Goal: Information Seeking & Learning: Learn about a topic

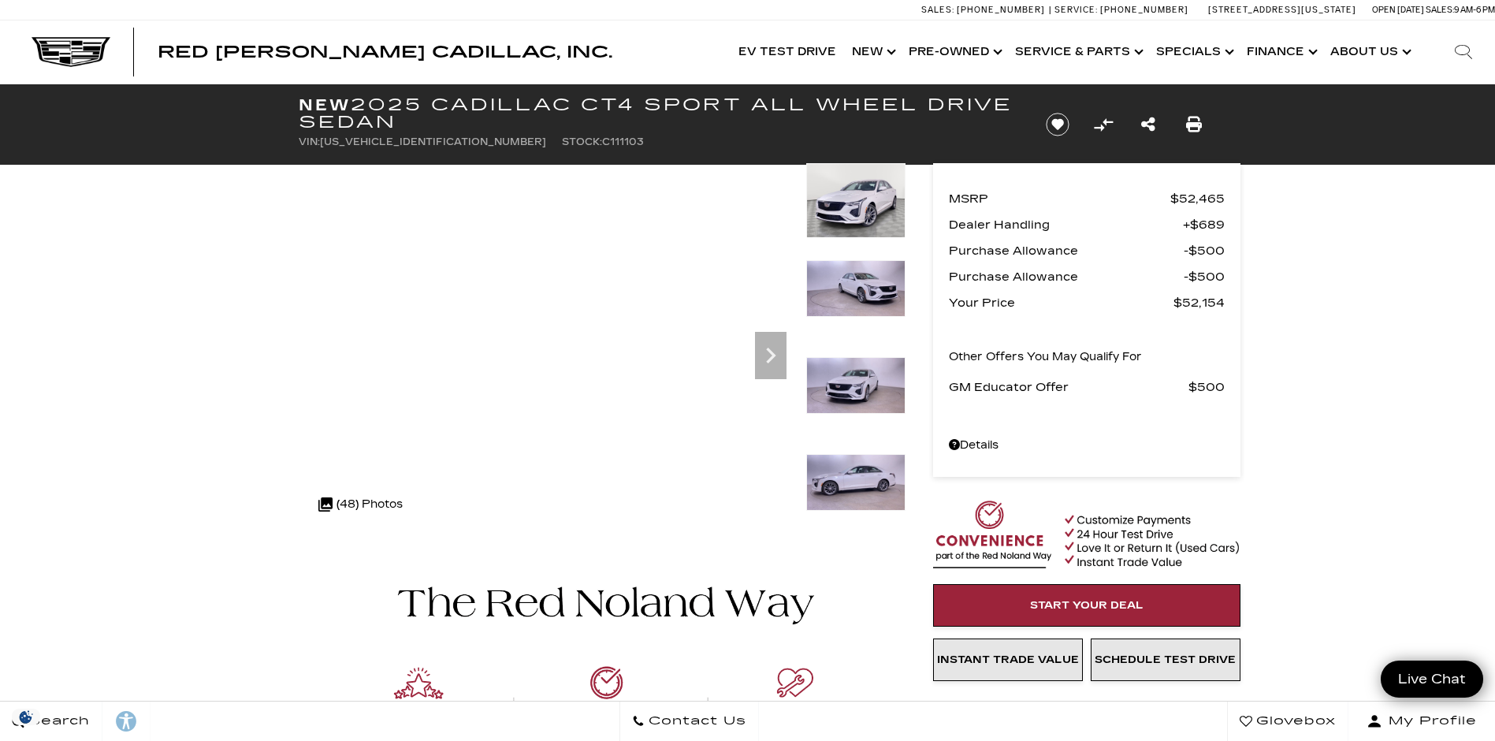
scroll to position [79, 0]
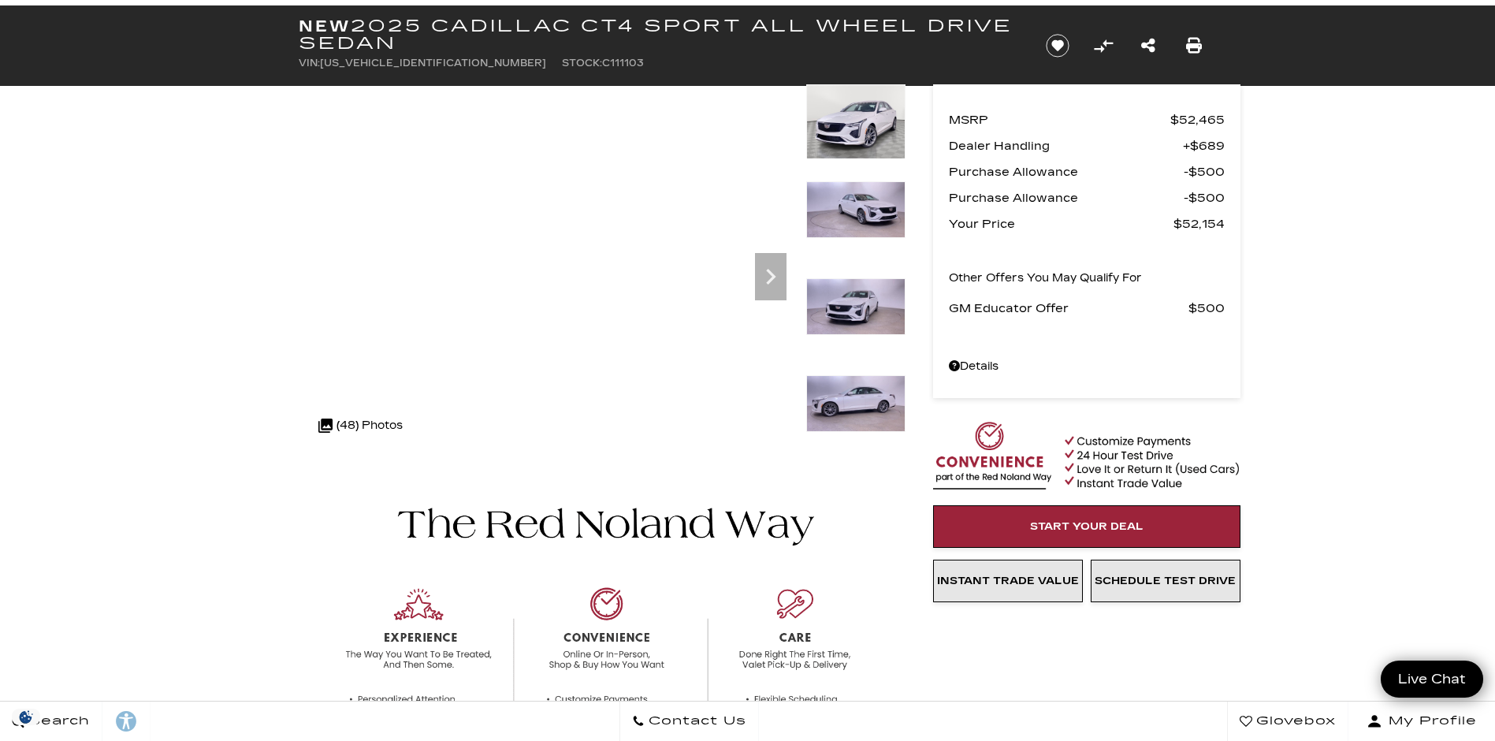
click at [836, 320] on img at bounding box center [855, 306] width 99 height 57
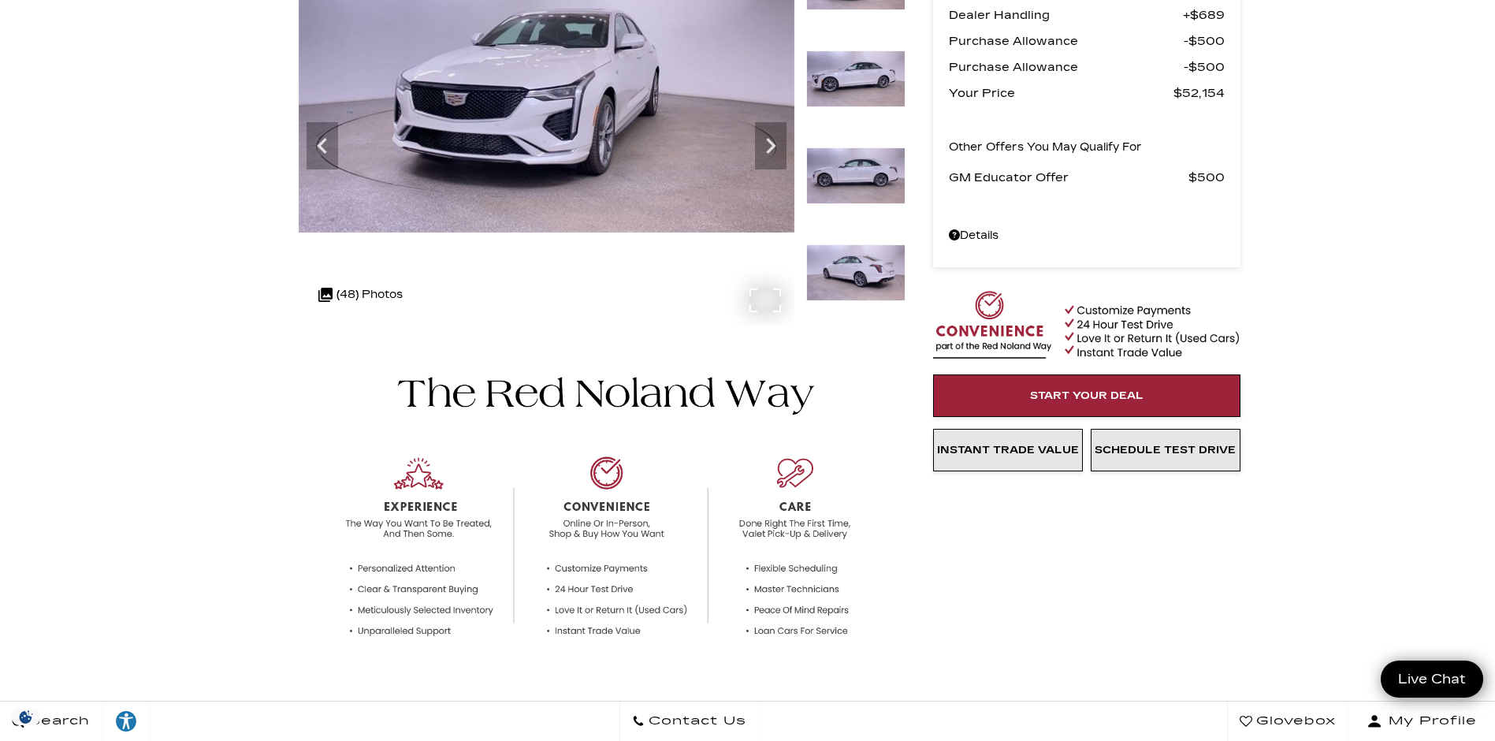
scroll to position [0, 0]
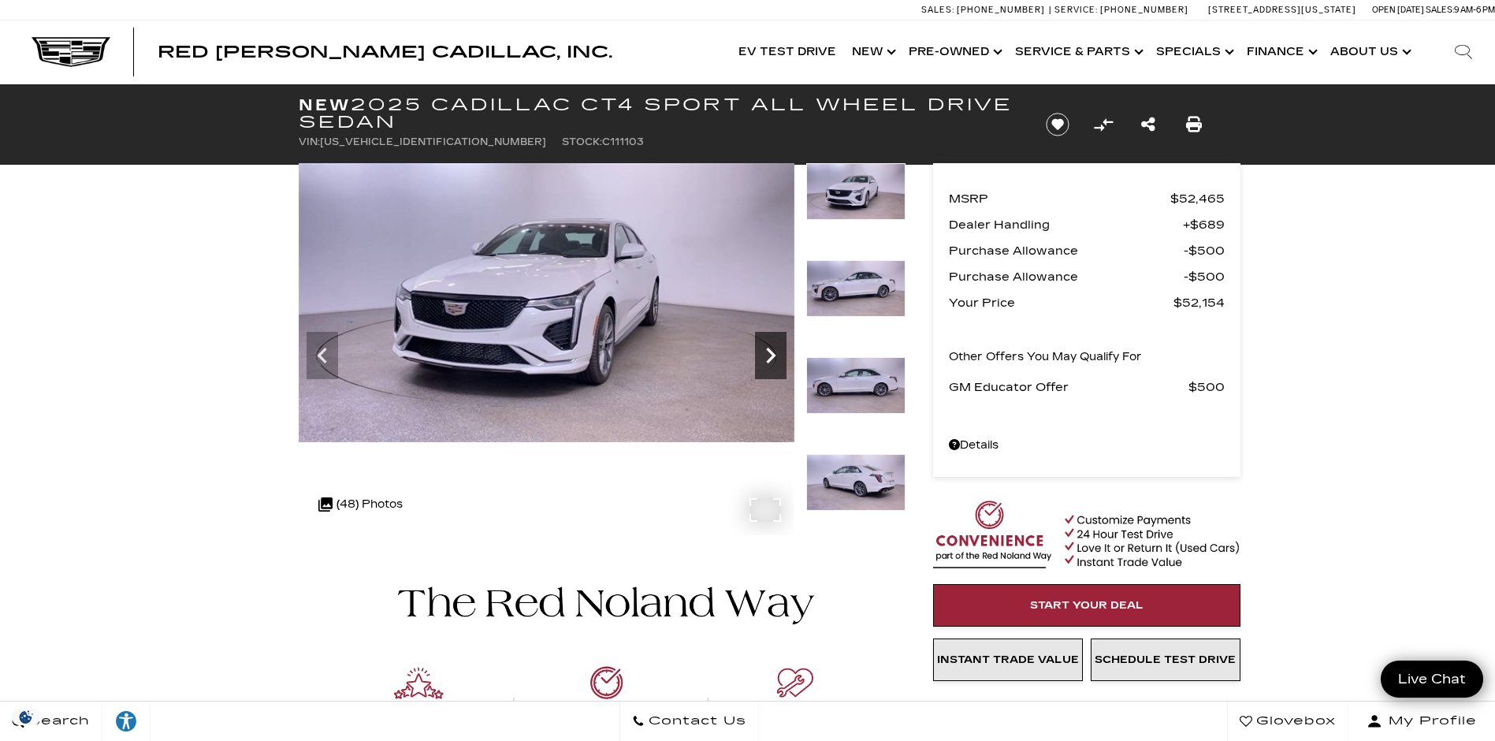
click at [764, 351] on icon "Next" at bounding box center [771, 356] width 32 height 32
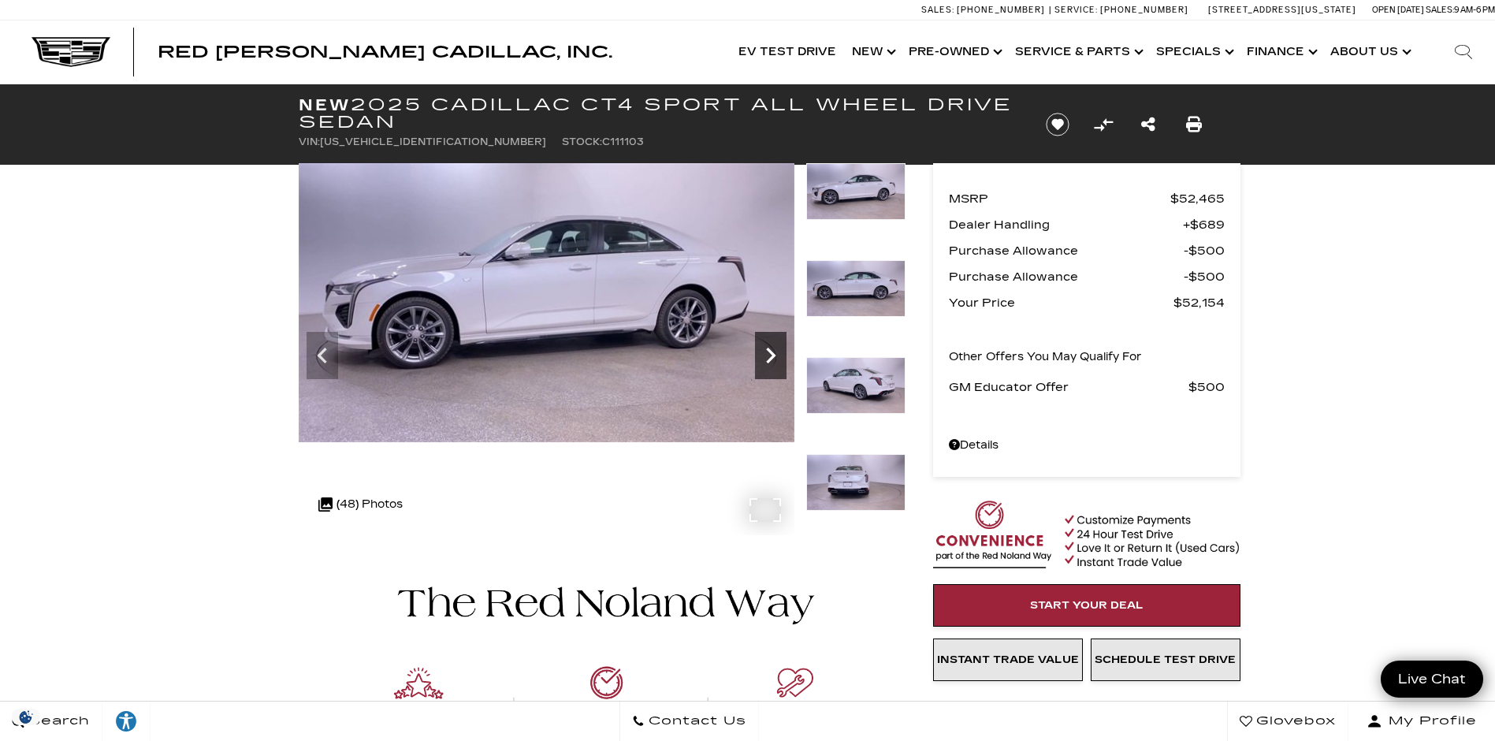
click at [764, 351] on icon "Next" at bounding box center [771, 356] width 32 height 32
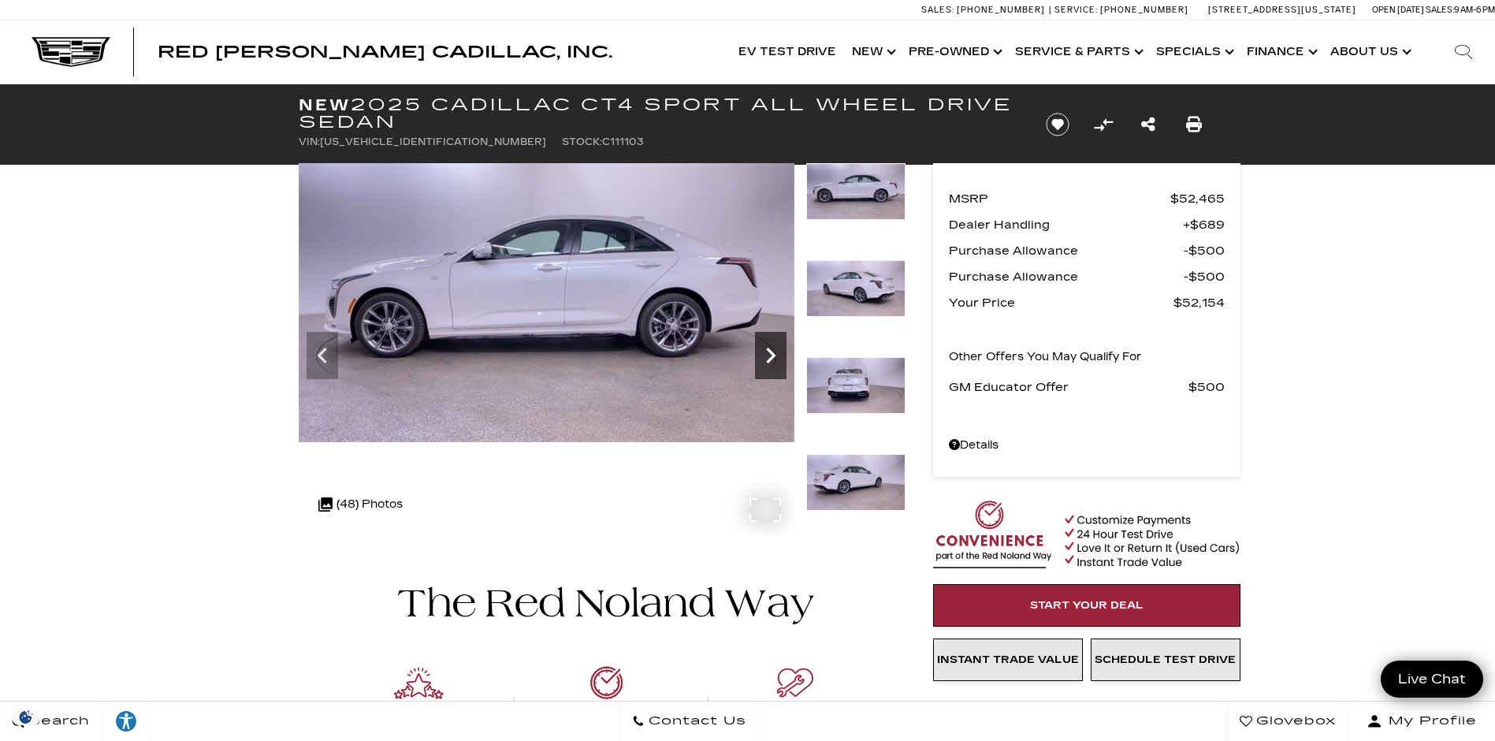
click at [764, 351] on icon "Next" at bounding box center [771, 356] width 32 height 32
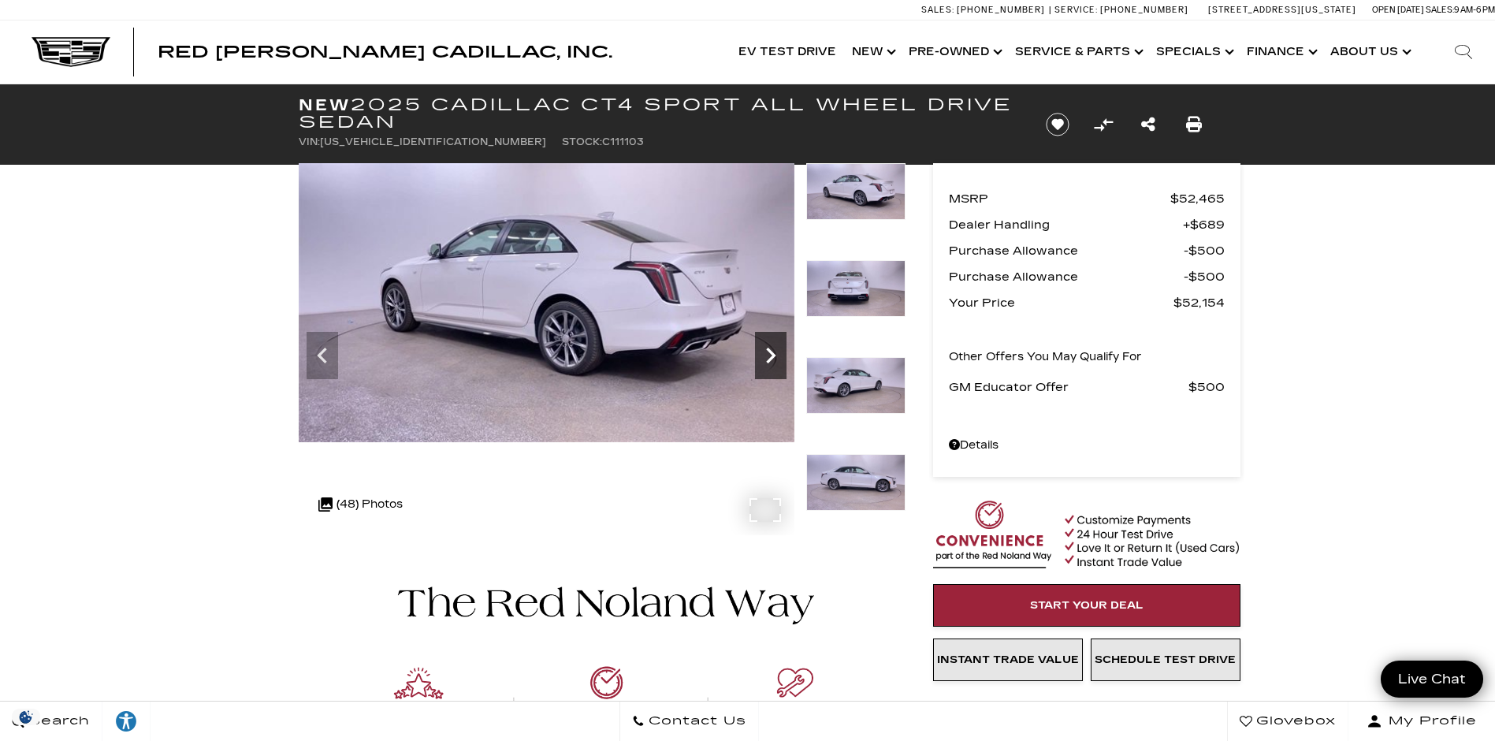
click at [764, 351] on icon "Next" at bounding box center [771, 356] width 32 height 32
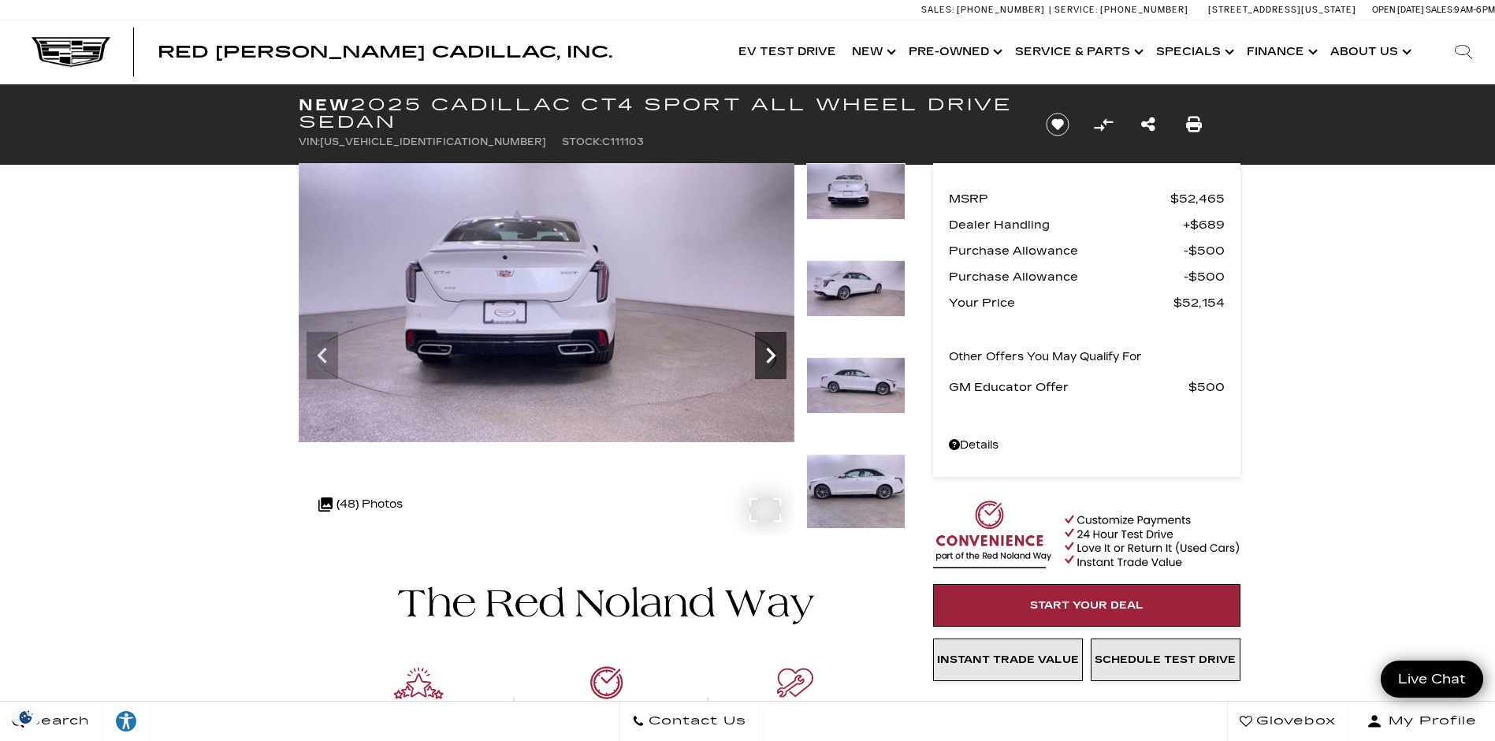
click at [764, 351] on icon "Next" at bounding box center [771, 356] width 32 height 32
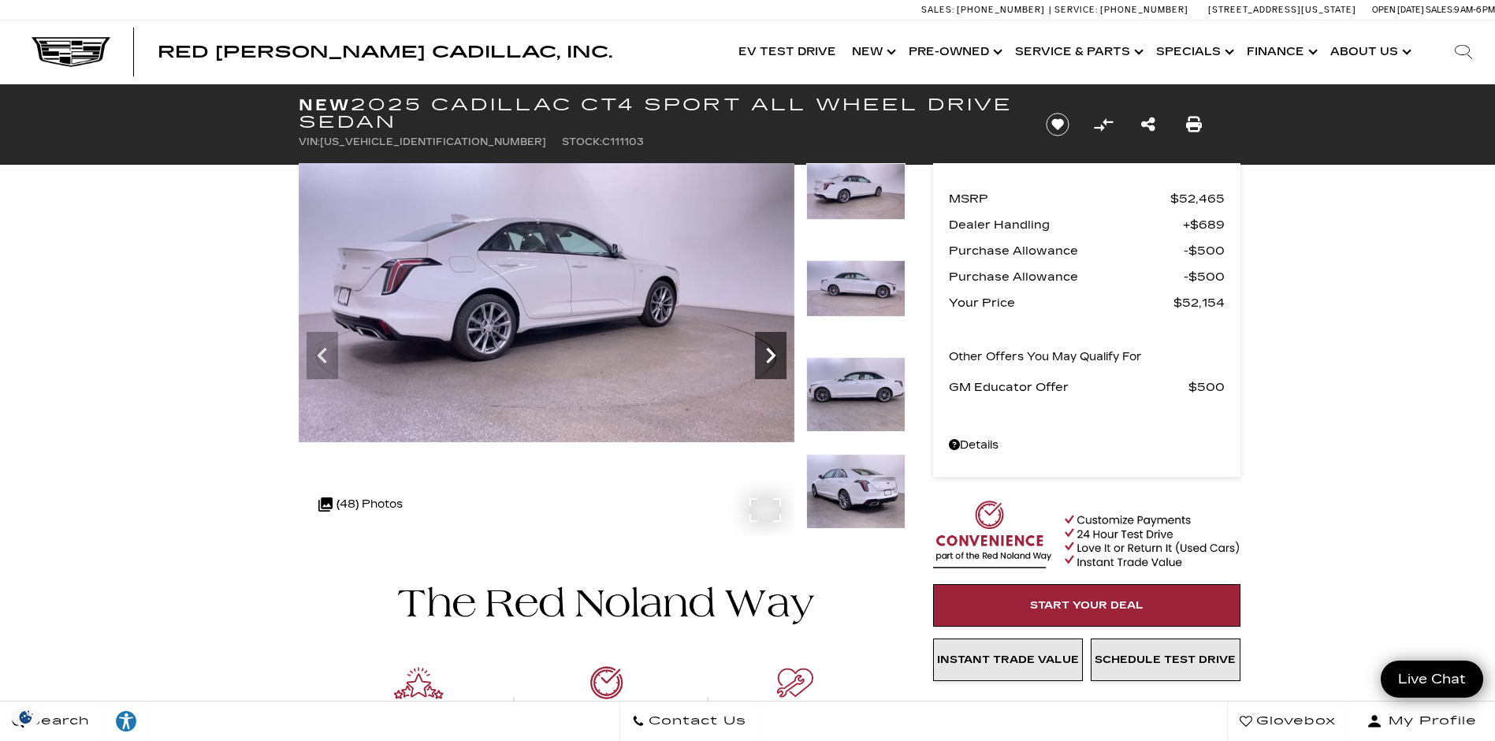
click at [764, 351] on icon "Next" at bounding box center [771, 356] width 32 height 32
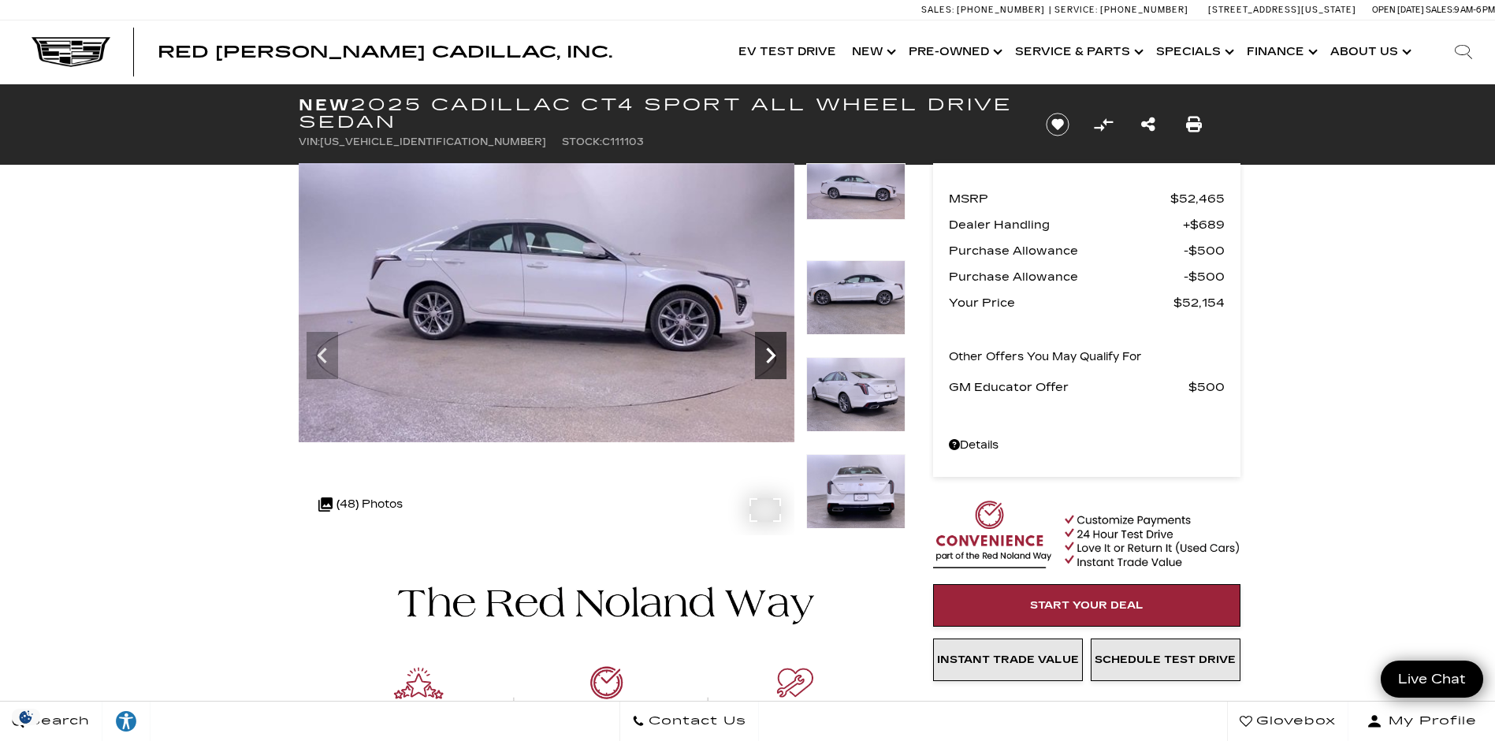
click at [764, 351] on icon "Next" at bounding box center [771, 356] width 32 height 32
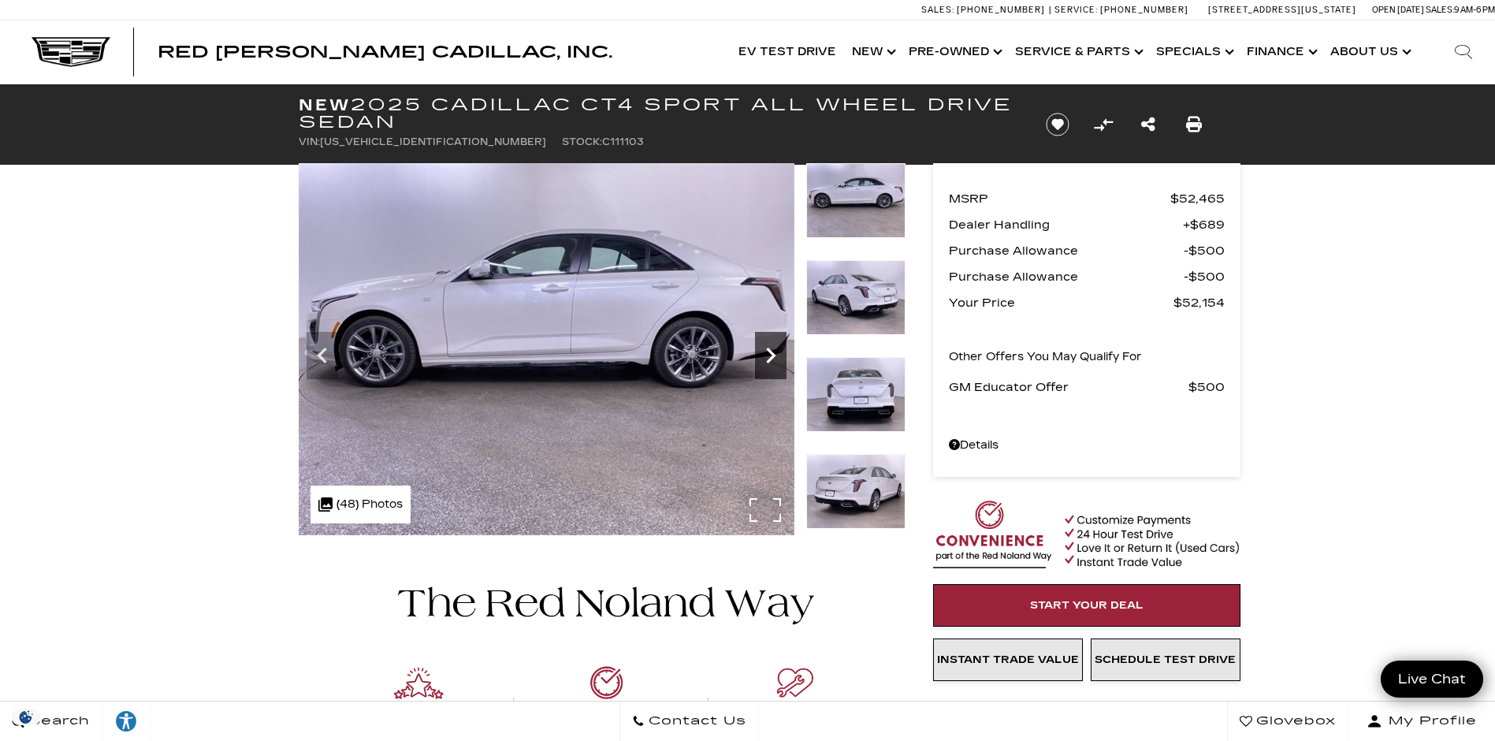
click at [764, 351] on icon "Next" at bounding box center [771, 356] width 32 height 32
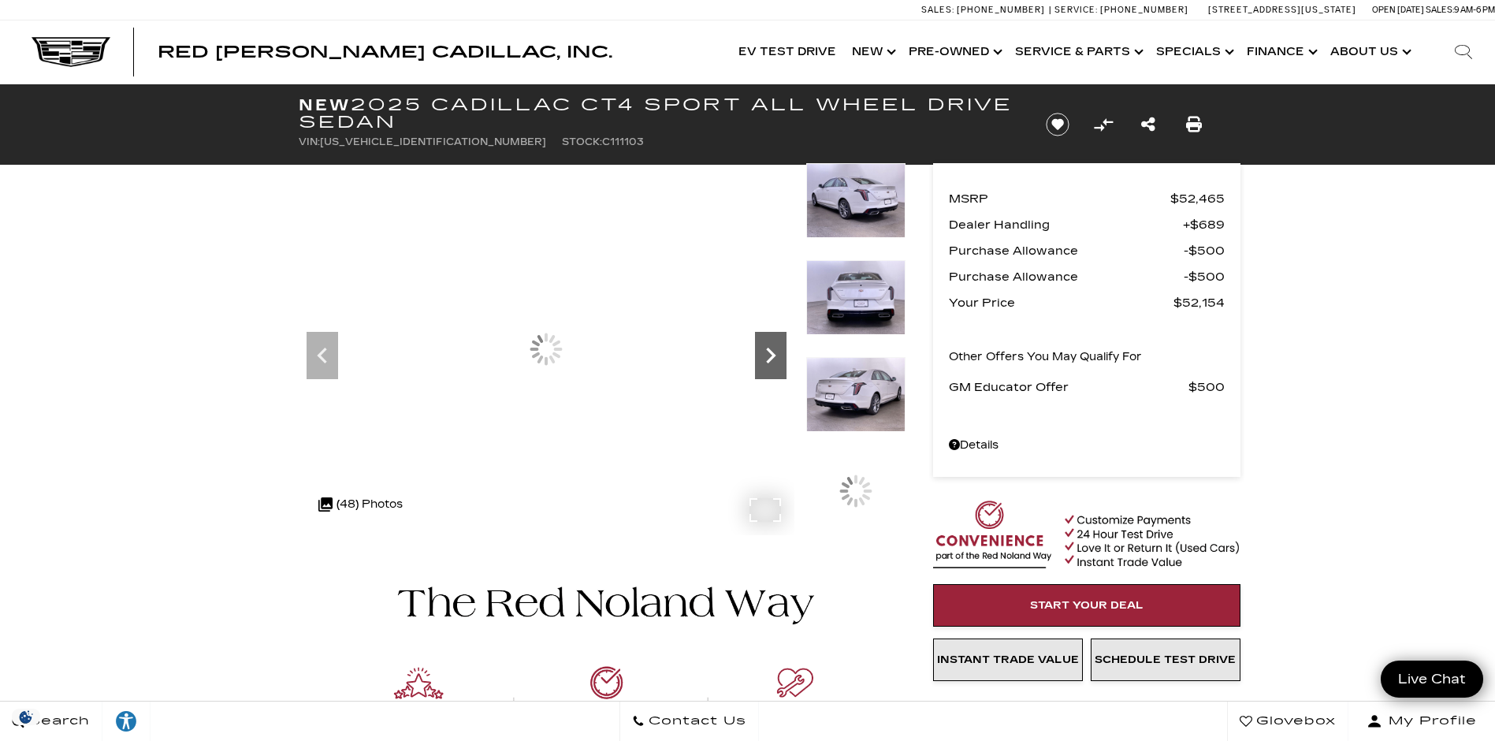
click at [764, 351] on icon "Next" at bounding box center [771, 356] width 32 height 32
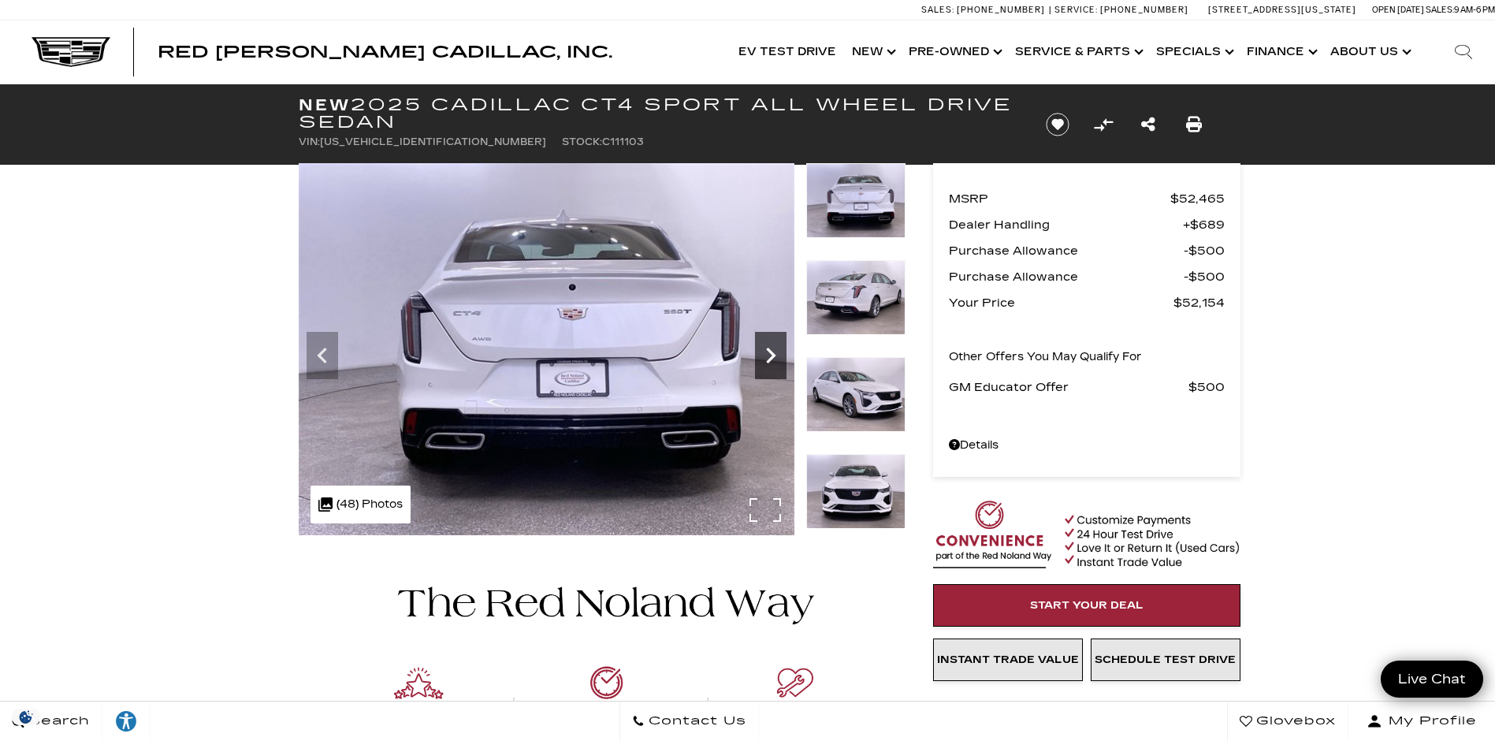
click at [764, 351] on icon "Next" at bounding box center [771, 356] width 32 height 32
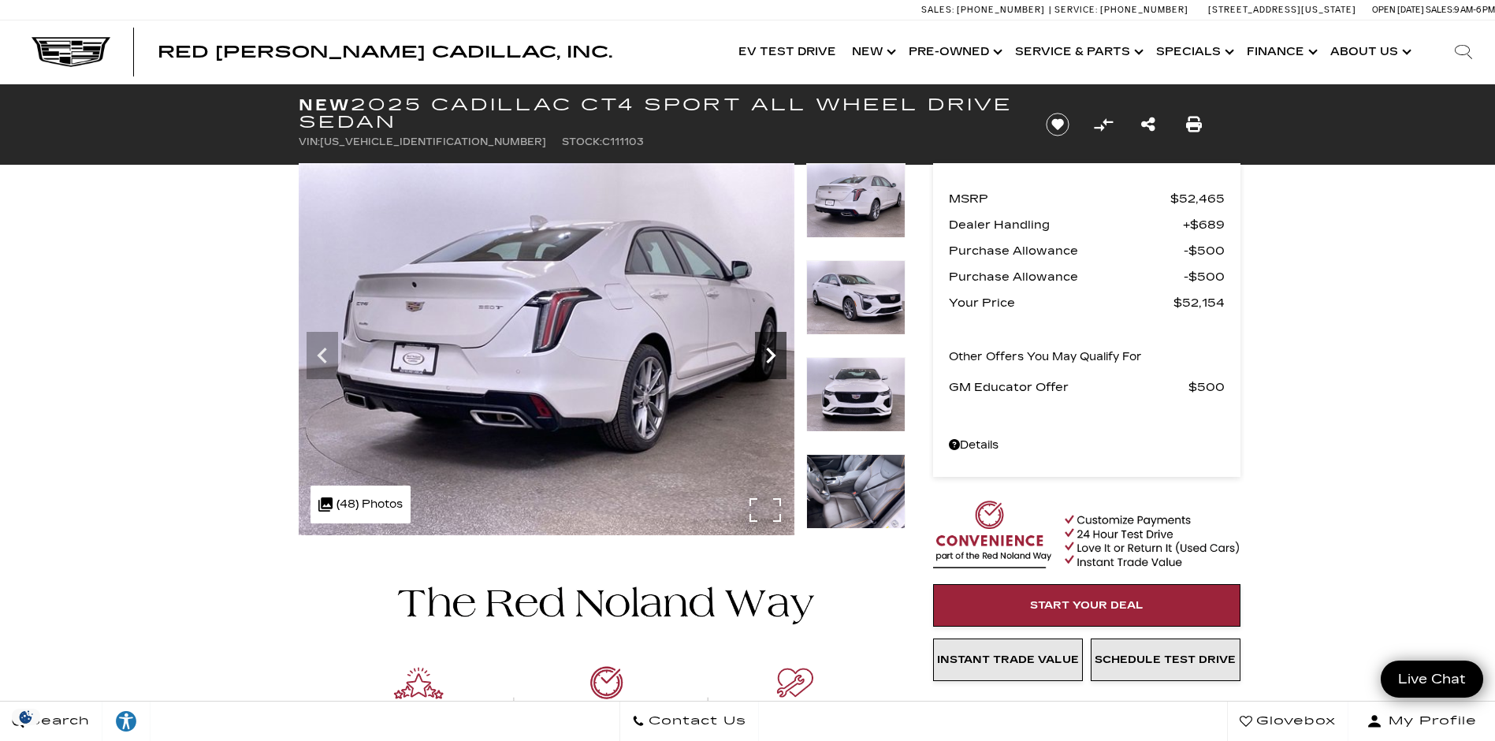
click at [764, 351] on icon "Next" at bounding box center [771, 356] width 32 height 32
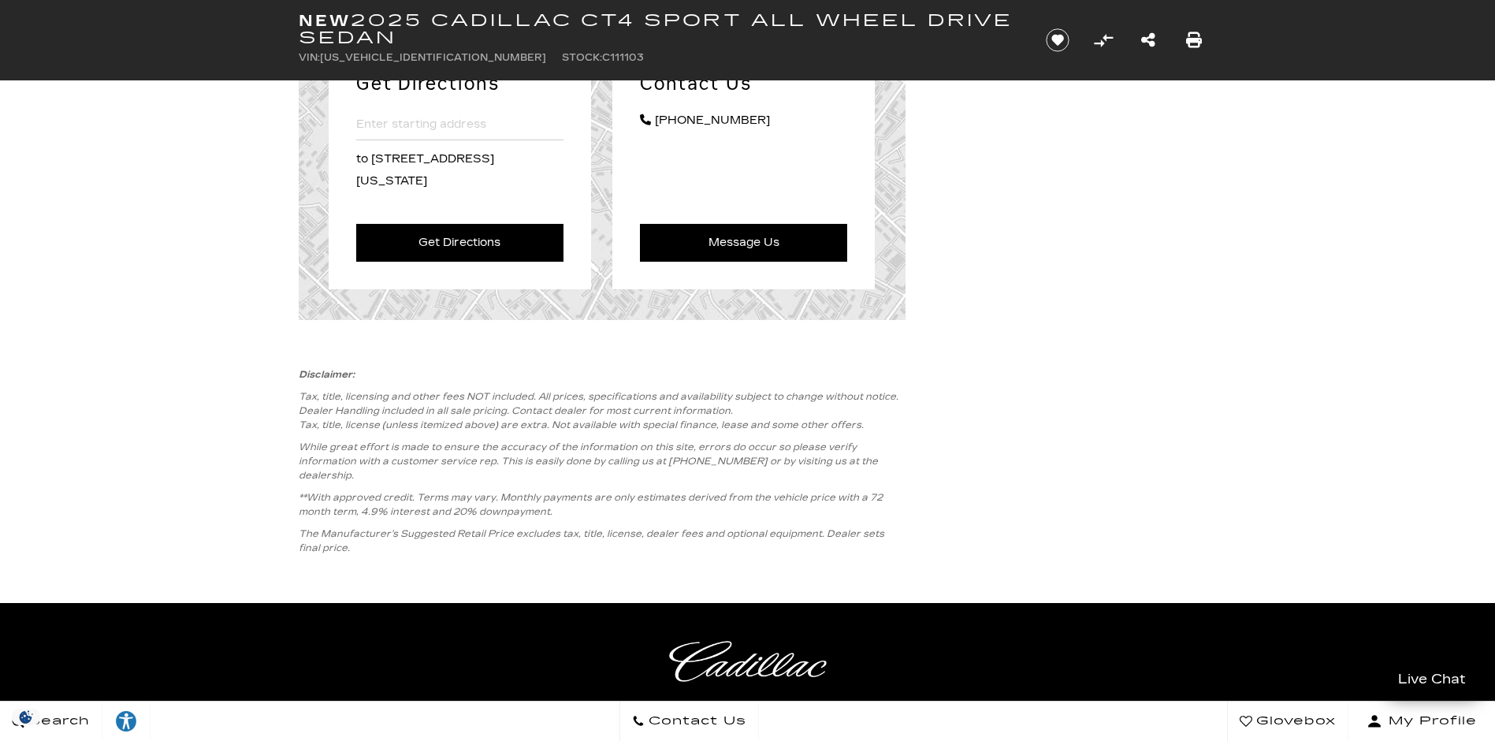
scroll to position [6429, 0]
